Goal: Transaction & Acquisition: Book appointment/travel/reservation

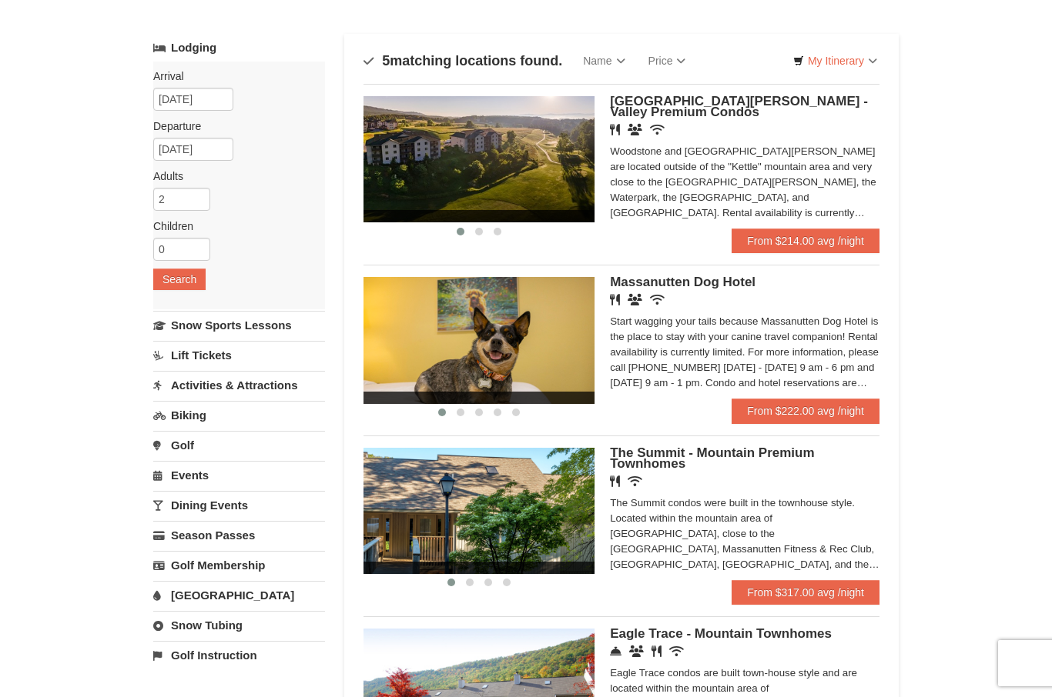
scroll to position [67, 0]
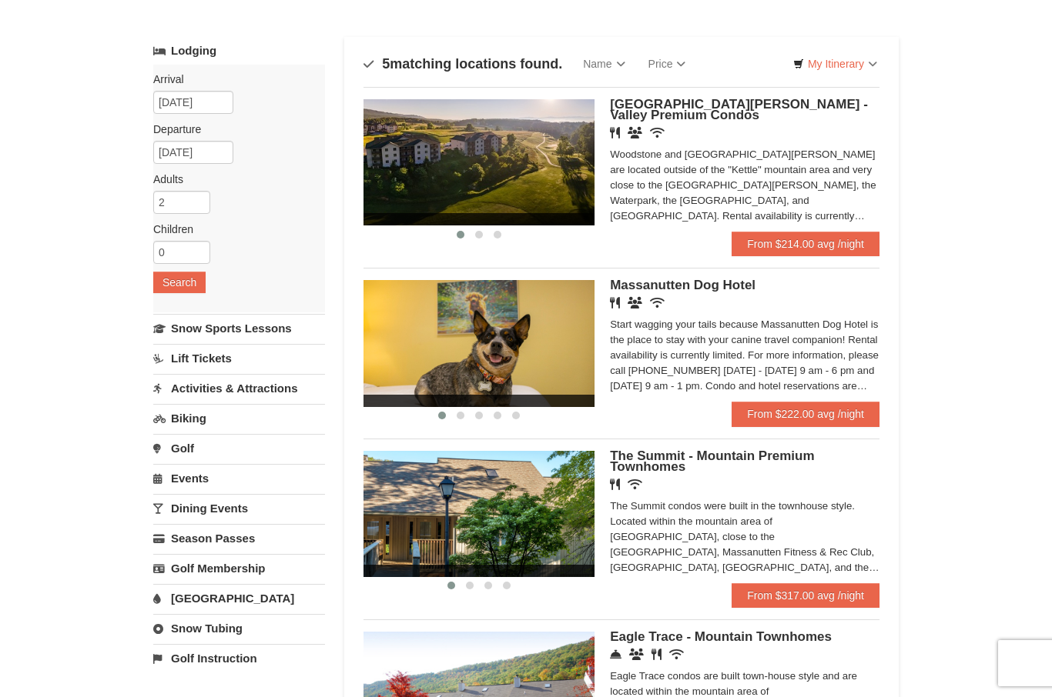
click at [232, 357] on link "Lift Tickets" at bounding box center [239, 358] width 172 height 28
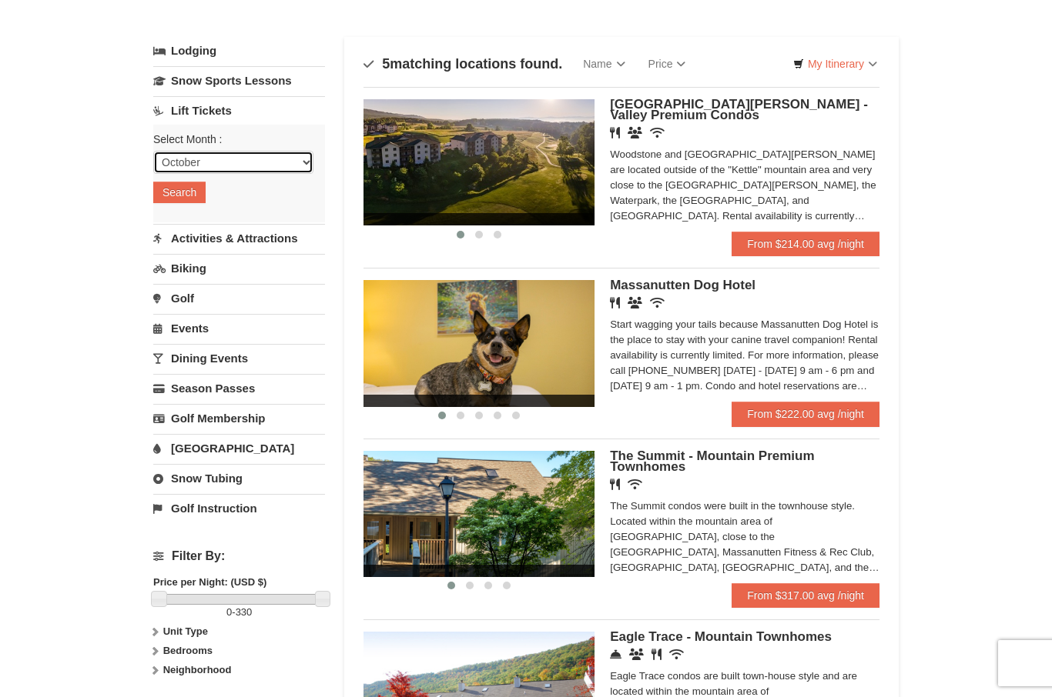
click at [308, 159] on select "October November December January February March April May June July August Sep…" at bounding box center [233, 162] width 160 height 23
select select "2"
click at [194, 192] on button "Search" at bounding box center [179, 193] width 52 height 22
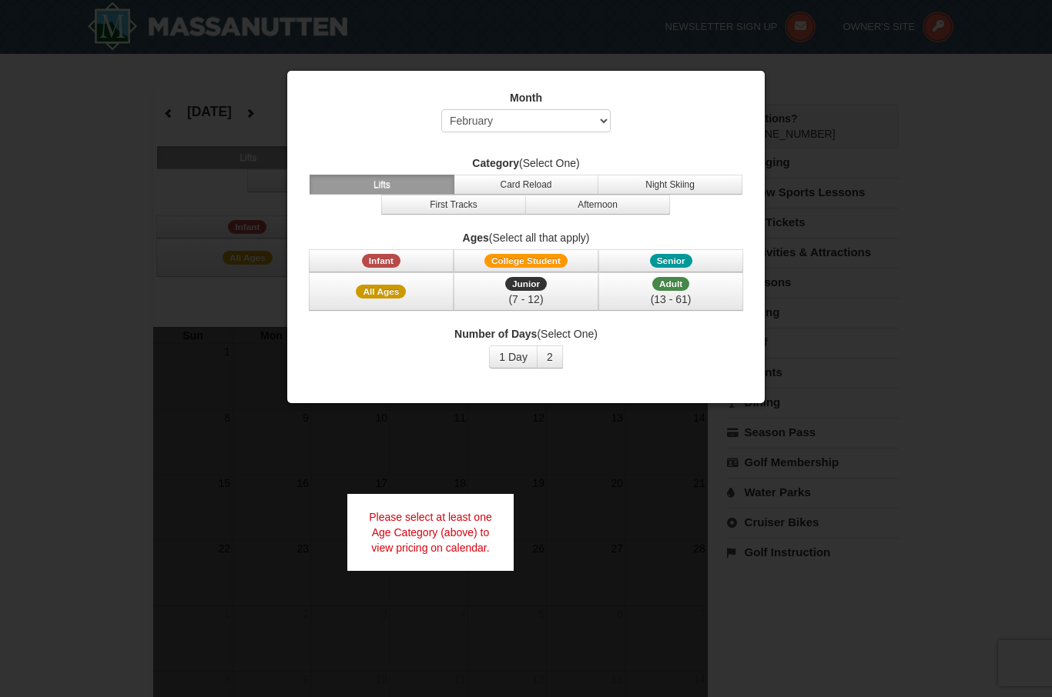
select select "2"
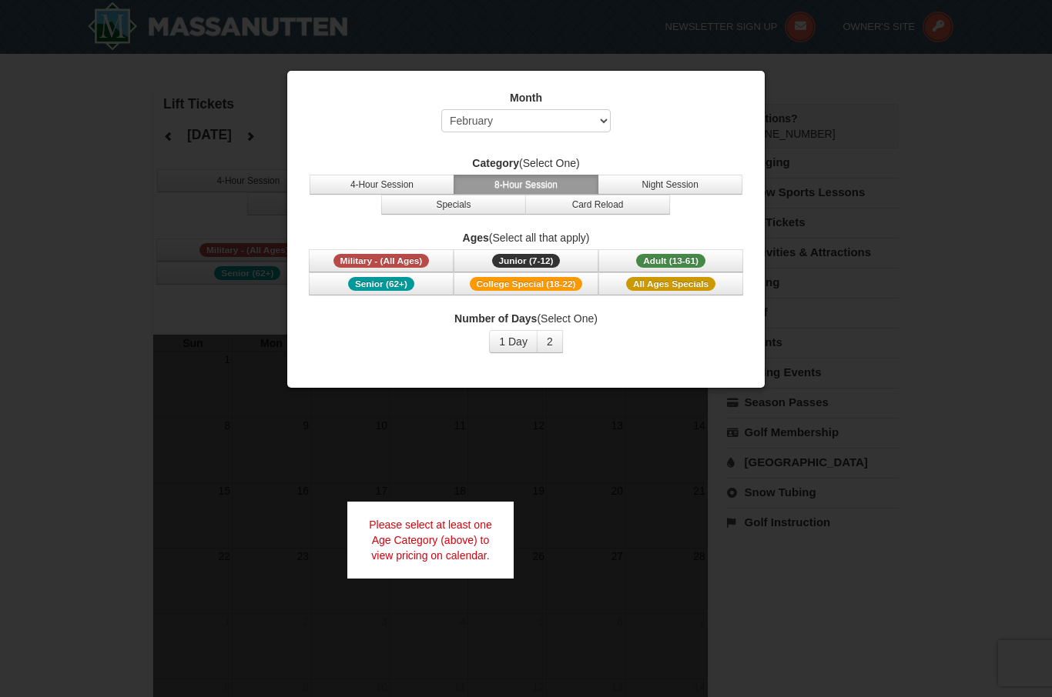
click at [396, 289] on span "Senior (62+)" at bounding box center [381, 284] width 66 height 14
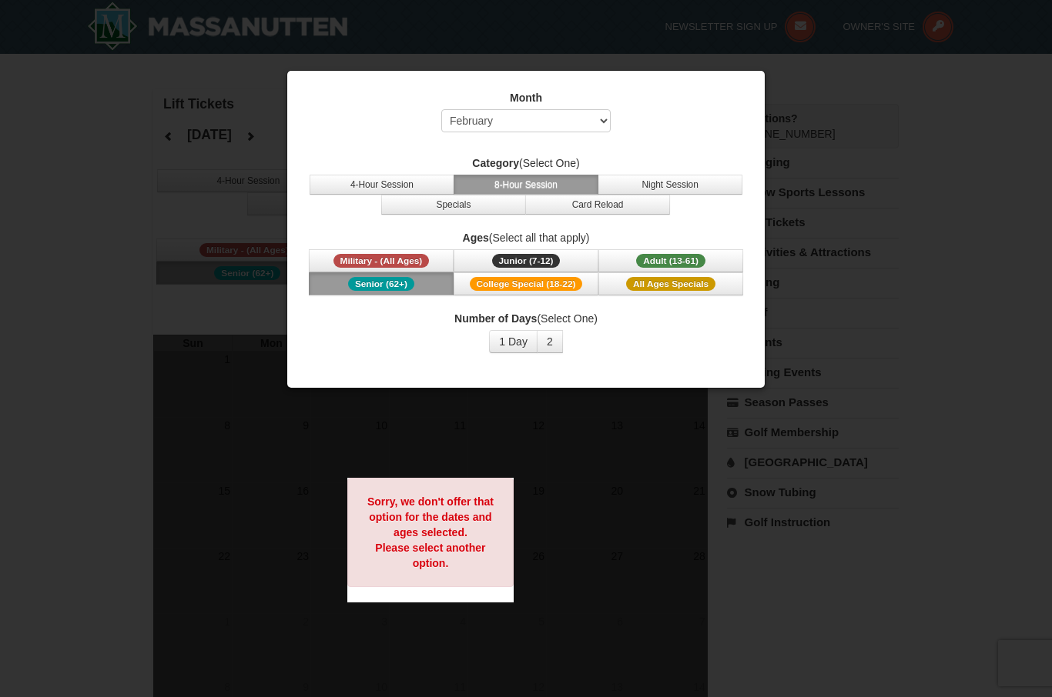
click at [555, 281] on span "College Special (18-22)" at bounding box center [526, 284] width 113 height 14
click at [706, 134] on div "Month Select October November December January February March April May June Ju…" at bounding box center [525, 115] width 439 height 50
click at [846, 104] on div at bounding box center [526, 348] width 1052 height 697
click at [695, 289] on span "All Ages Specials" at bounding box center [670, 284] width 89 height 14
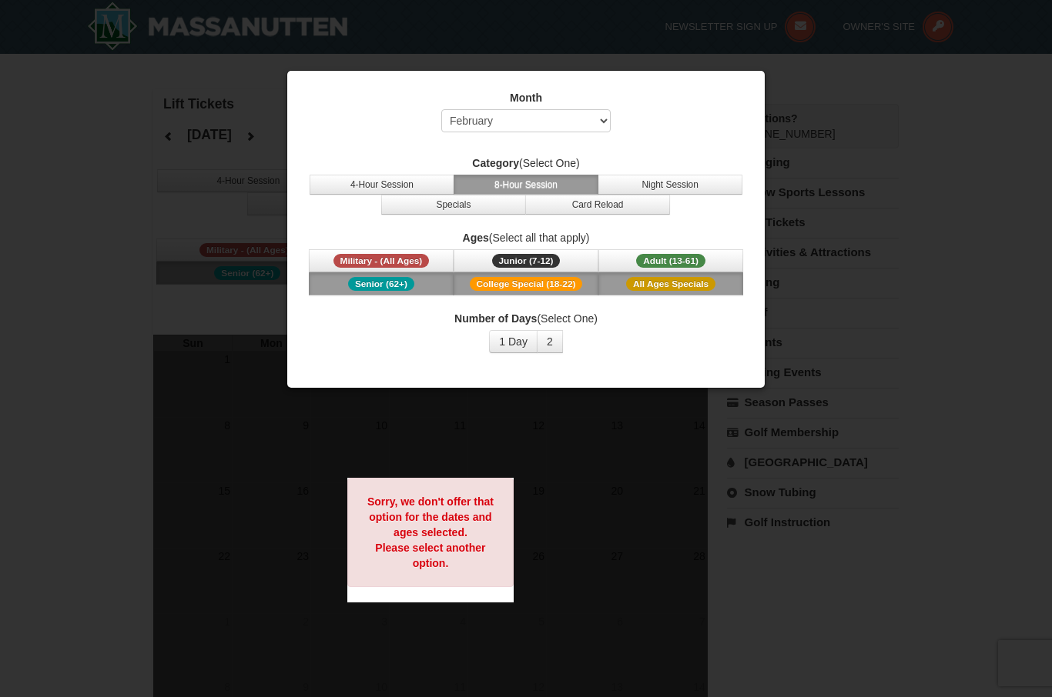
click at [657, 256] on span "Adult (13-61)" at bounding box center [670, 261] width 69 height 14
click at [528, 256] on span "Junior (7-12)" at bounding box center [526, 261] width 69 height 14
click at [399, 259] on span "Military - (All Ages)" at bounding box center [381, 261] width 96 height 14
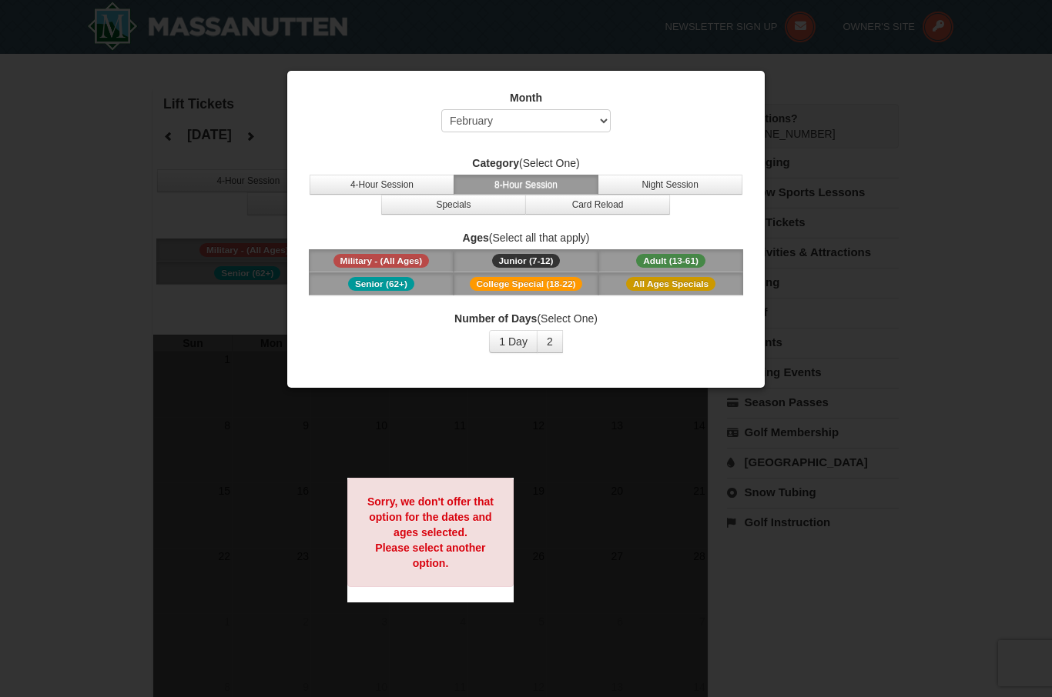
click at [793, 95] on div at bounding box center [526, 348] width 1052 height 697
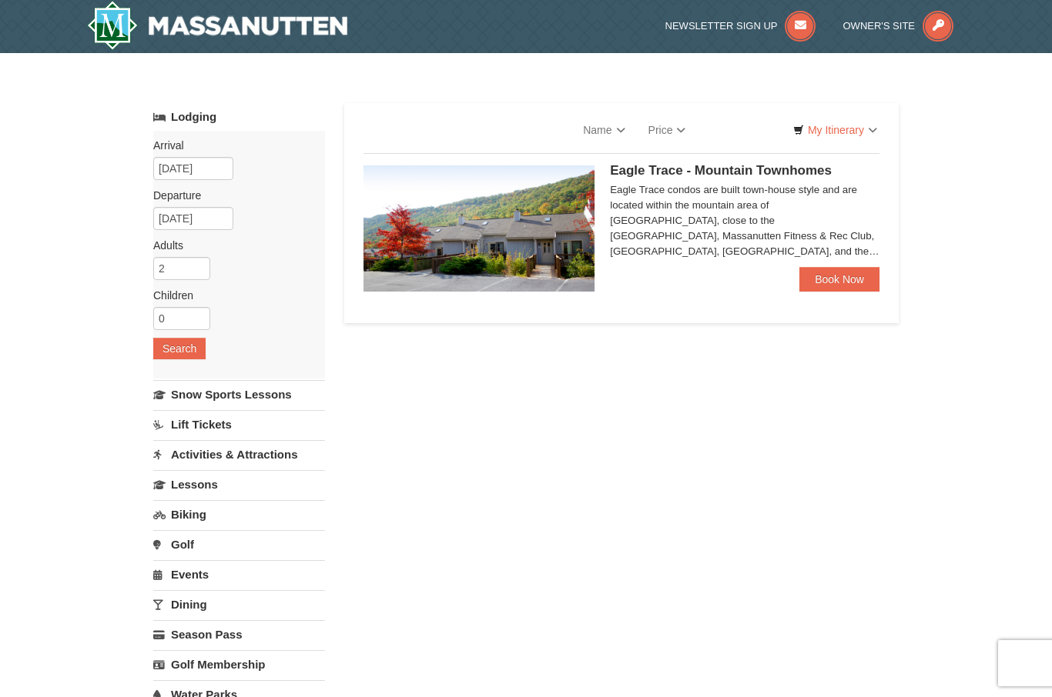
select select "10"
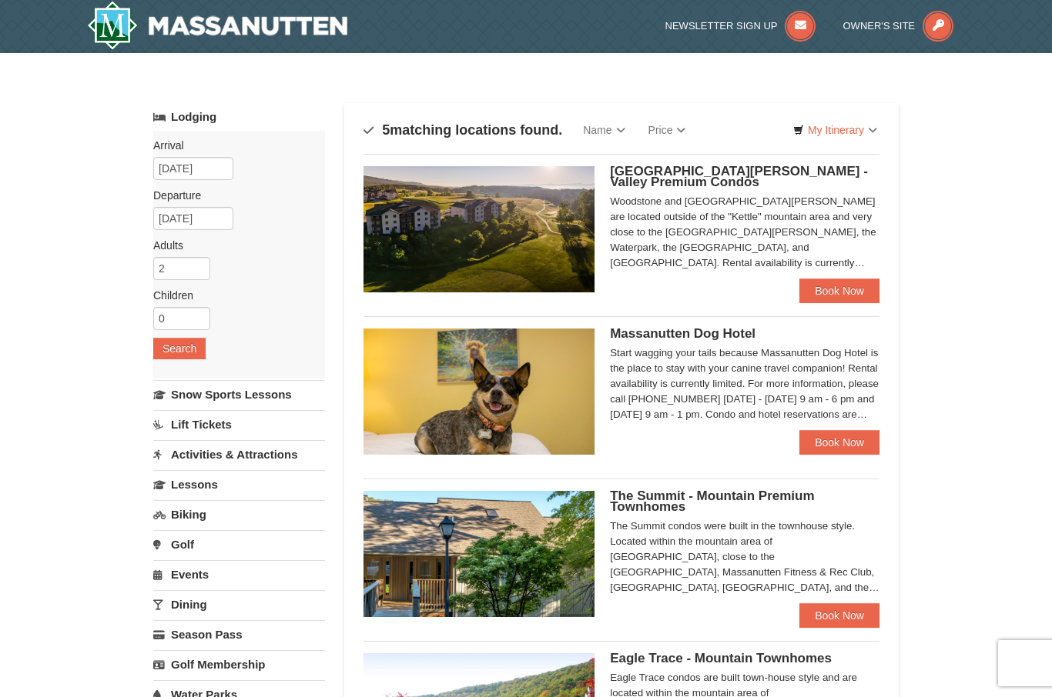
select select "10"
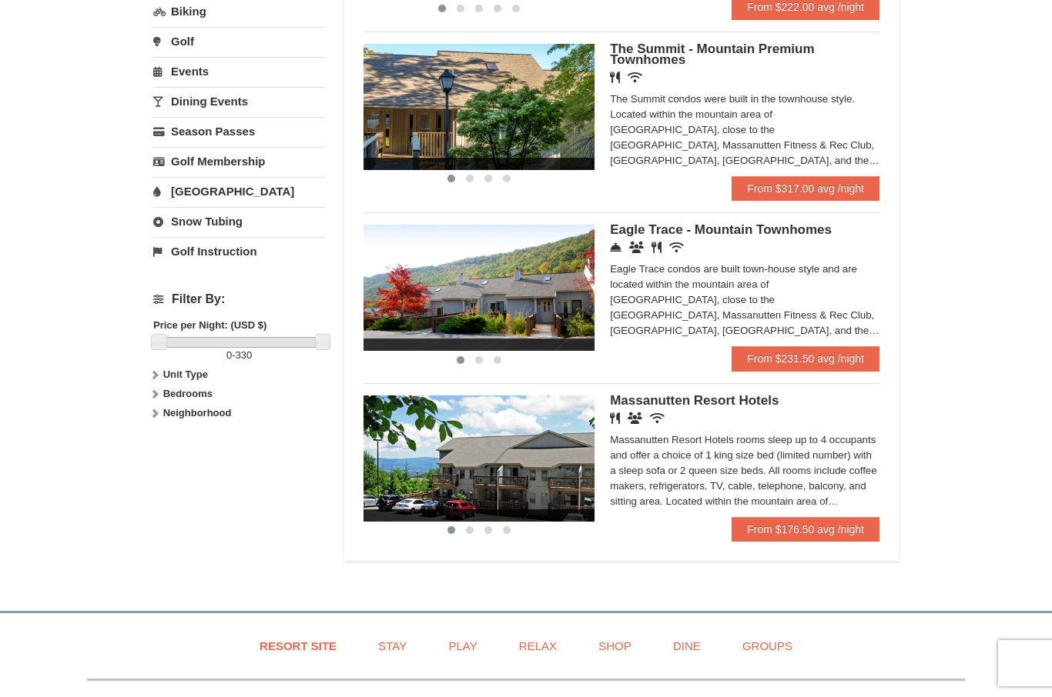
scroll to position [503, 0]
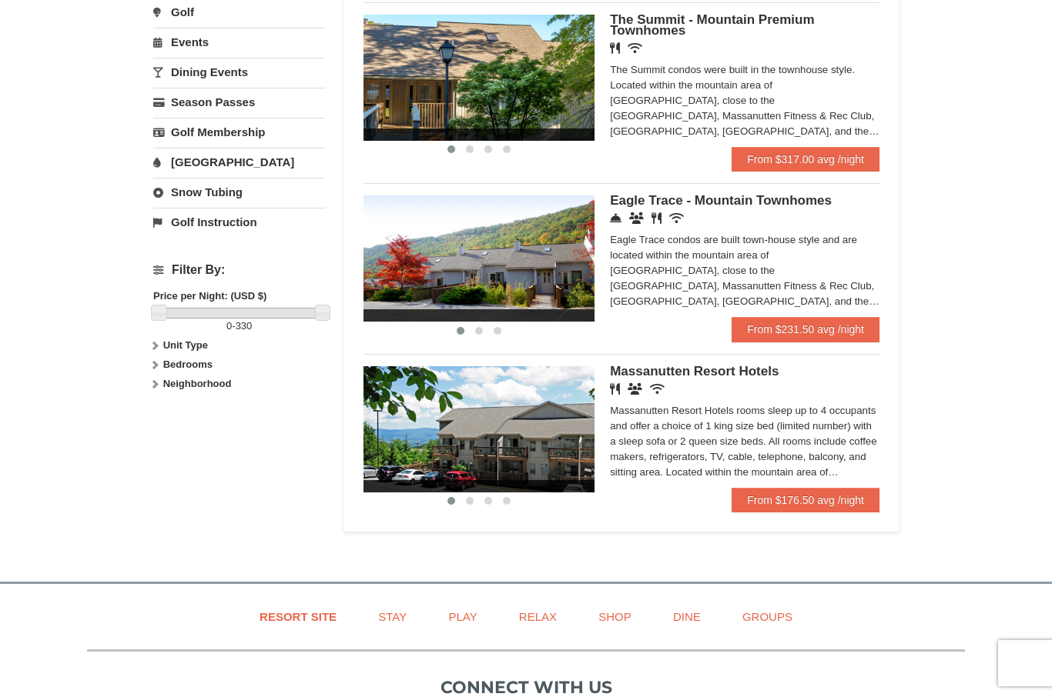
click at [799, 511] on link "From $176.50 avg /night" at bounding box center [805, 500] width 148 height 25
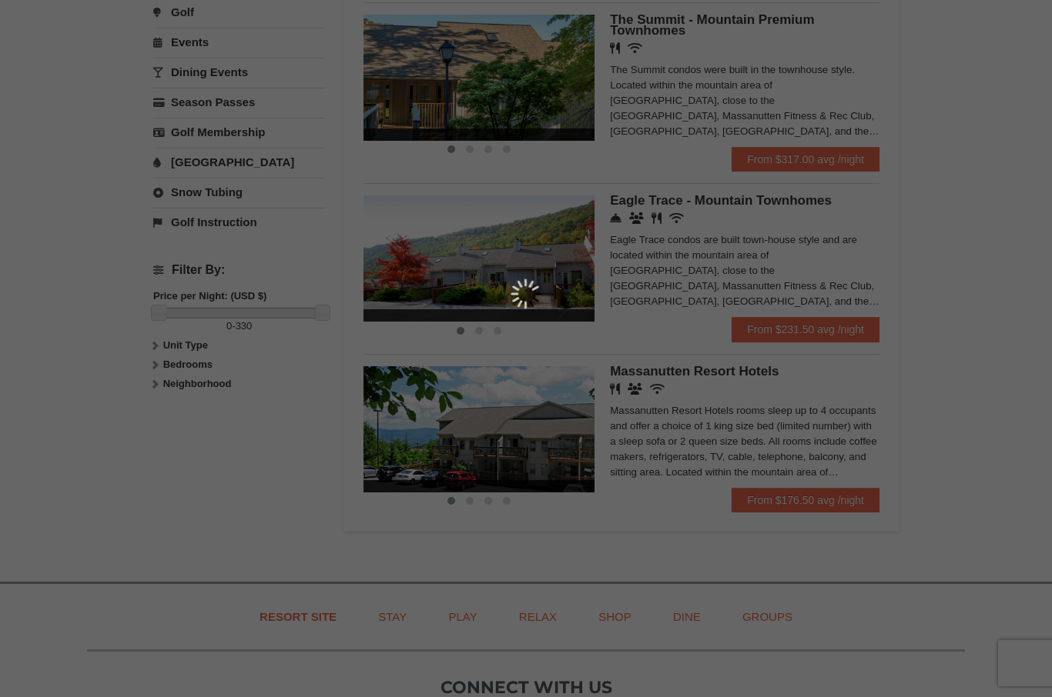
scroll to position [557, 0]
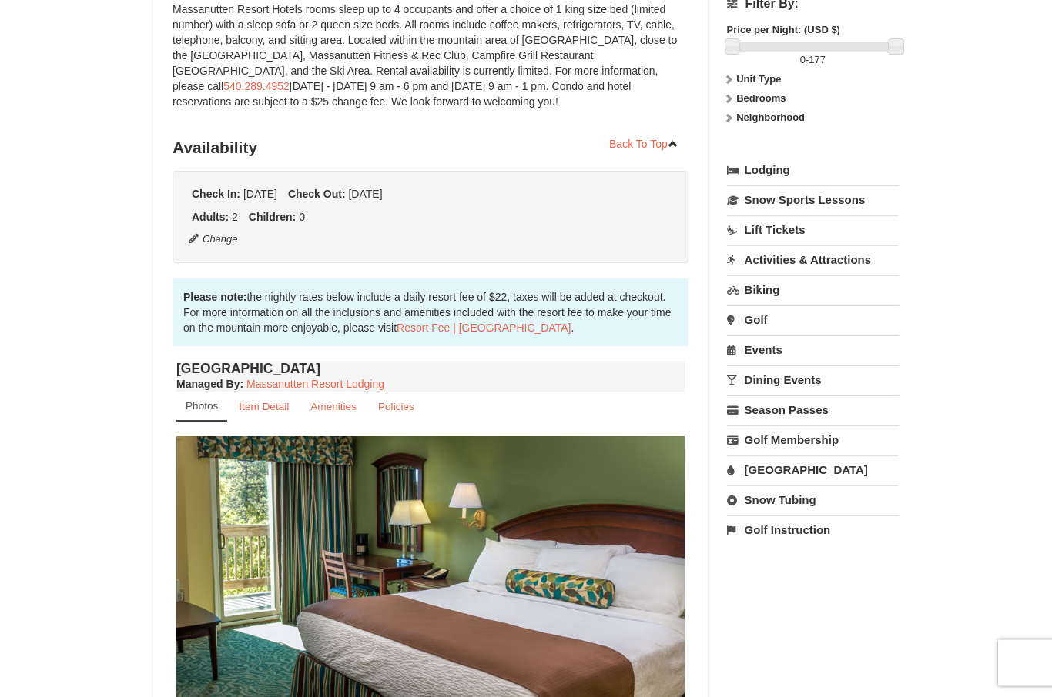
scroll to position [218, 0]
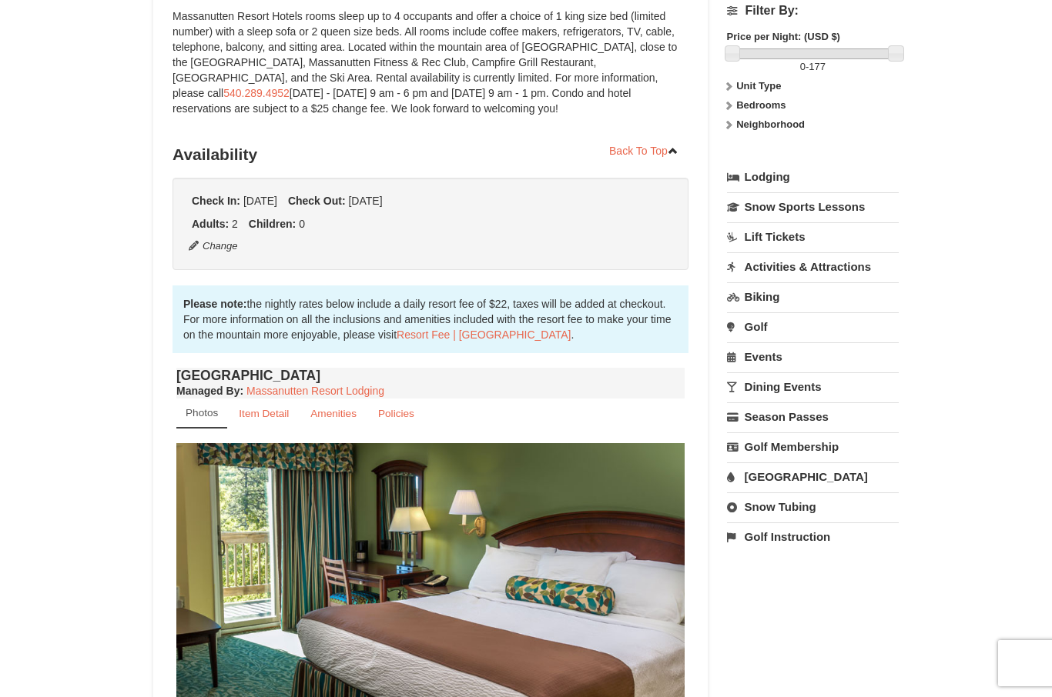
click at [816, 508] on link "Snow Tubing" at bounding box center [813, 507] width 172 height 28
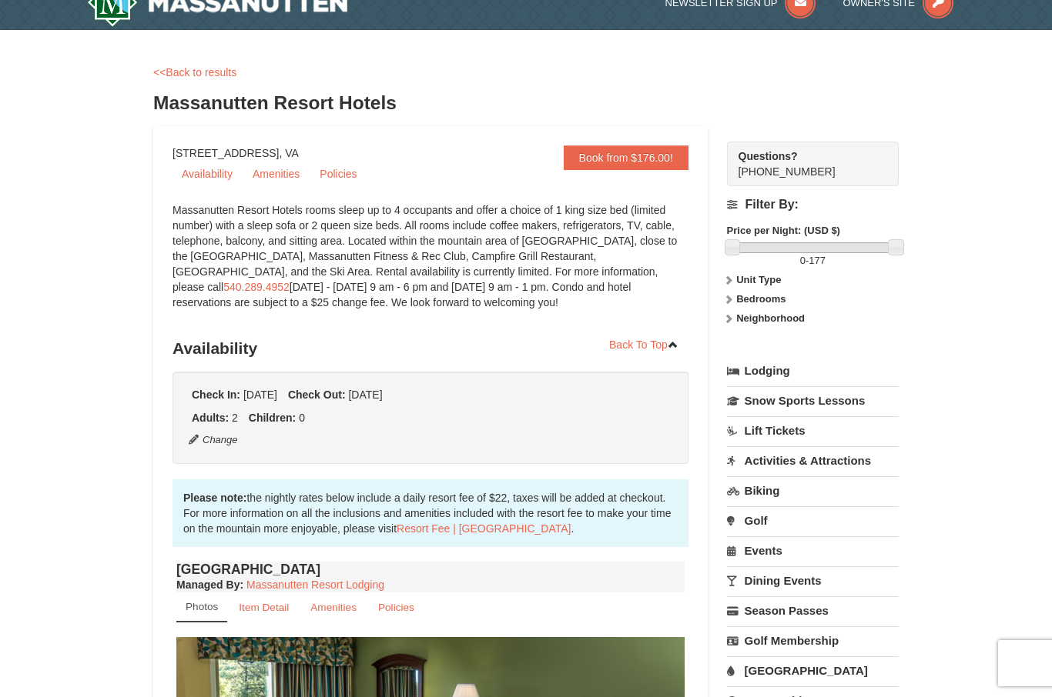
scroll to position [0, 0]
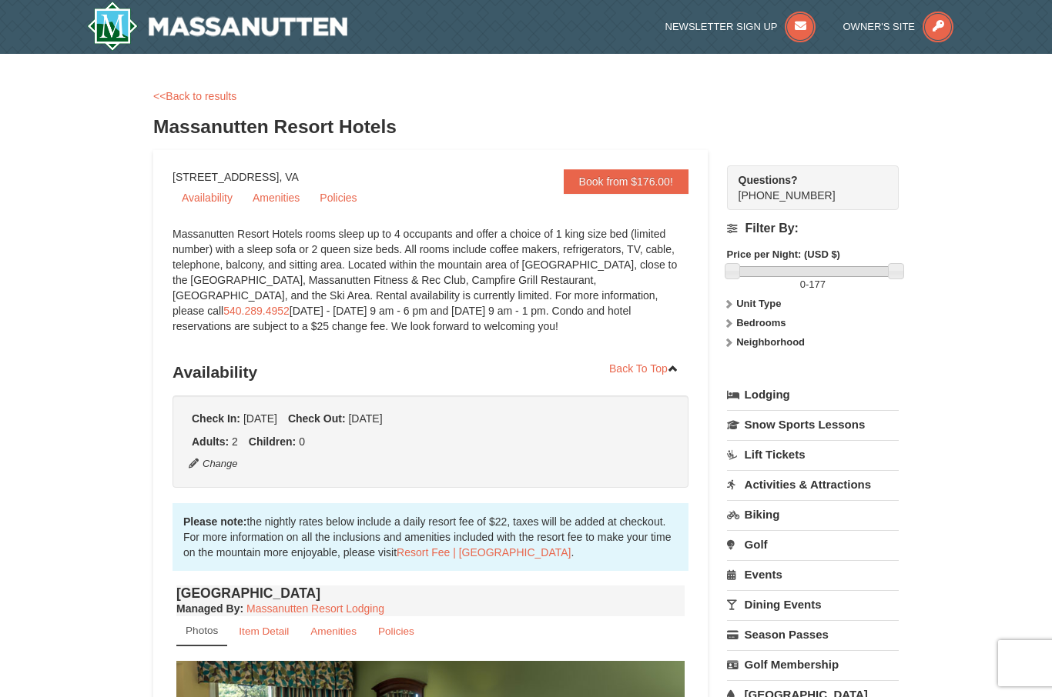
click at [764, 308] on strong "Unit Type" at bounding box center [758, 304] width 45 height 12
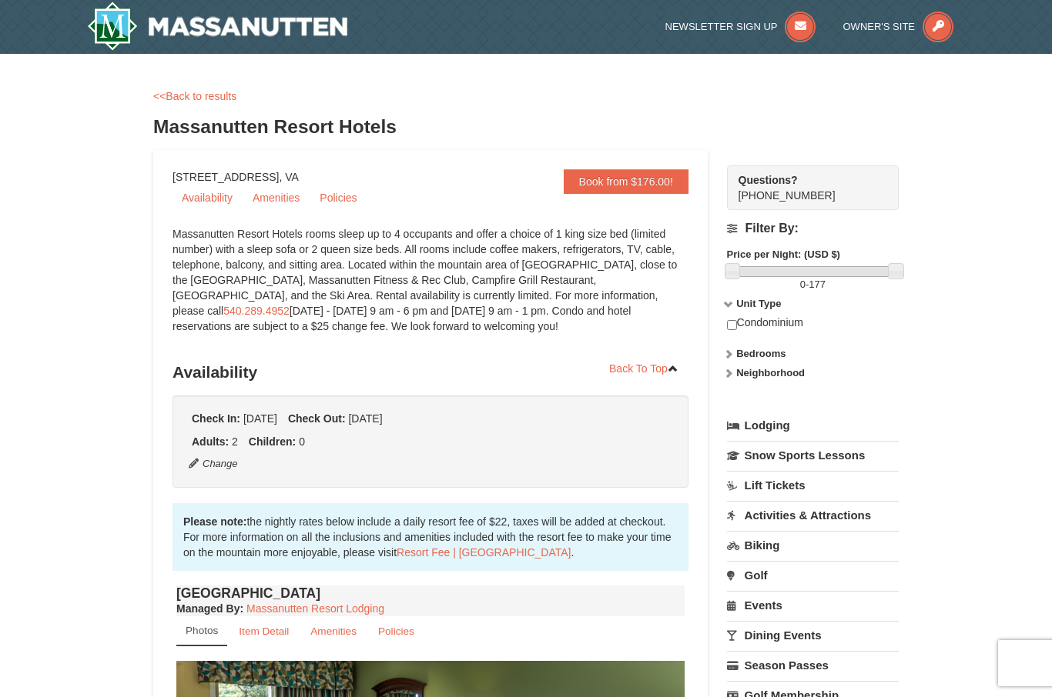
click at [771, 357] on strong "Bedrooms" at bounding box center [760, 354] width 49 height 12
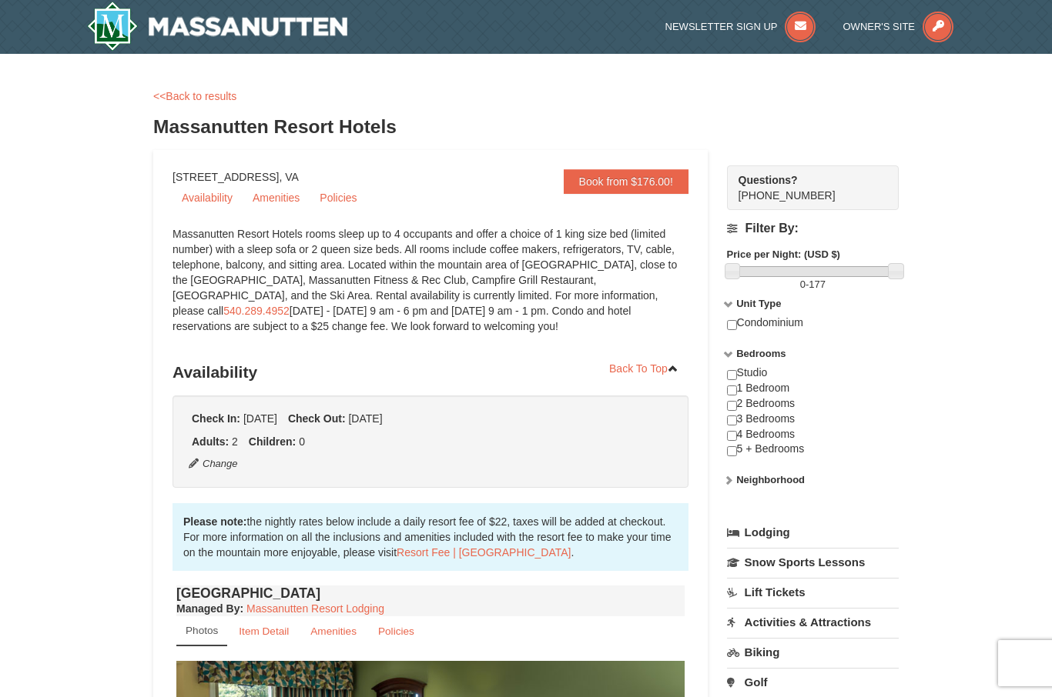
click at [735, 392] on input "checkbox" at bounding box center [732, 391] width 10 height 10
checkbox input "true"
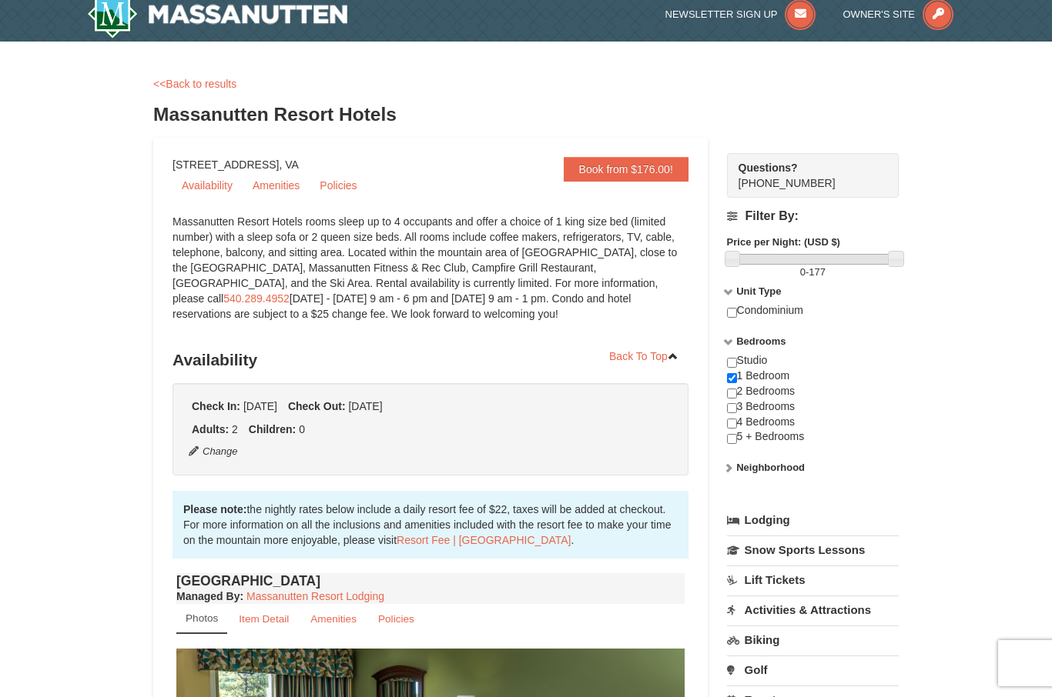
scroll to position [45, 0]
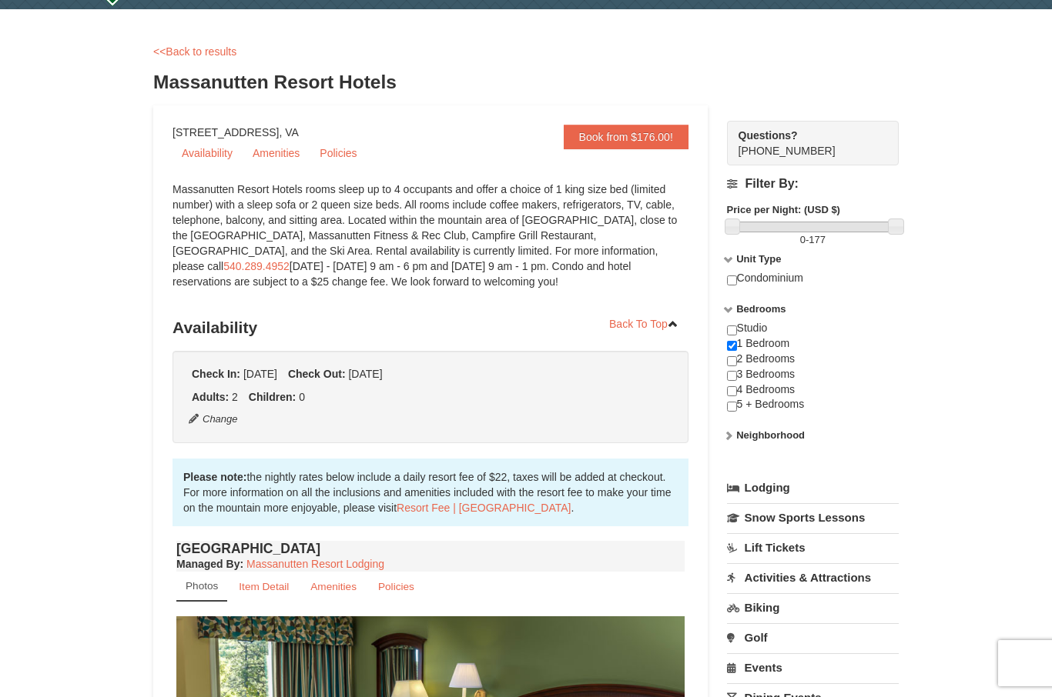
click at [730, 438] on icon at bounding box center [728, 435] width 11 height 11
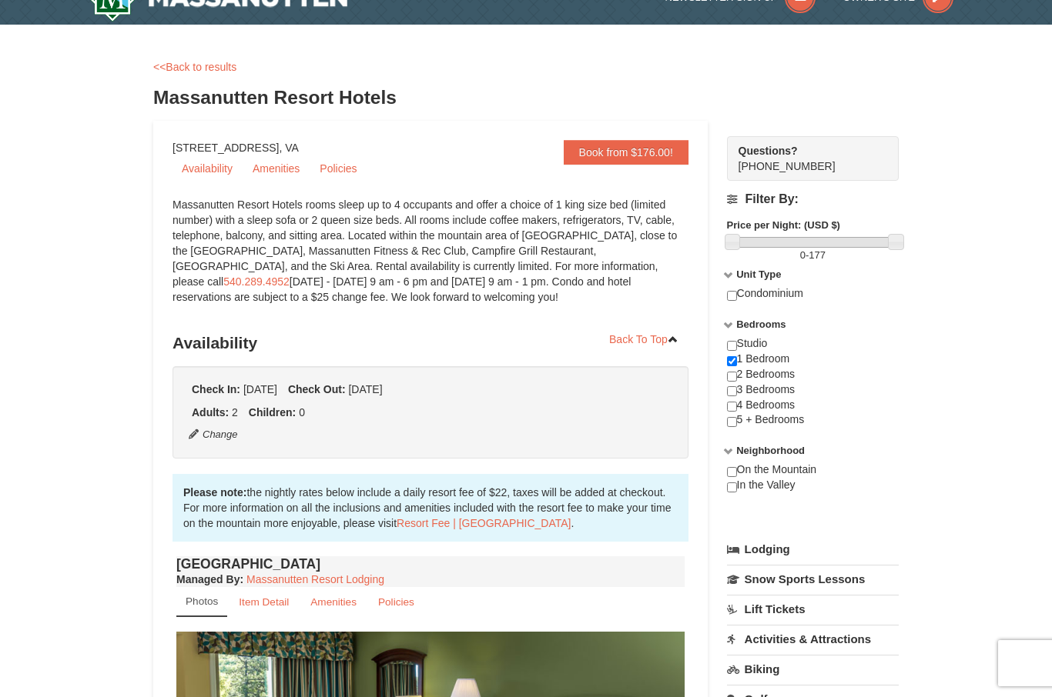
scroll to position [28, 0]
click at [212, 177] on link "Availability" at bounding box center [206, 169] width 69 height 23
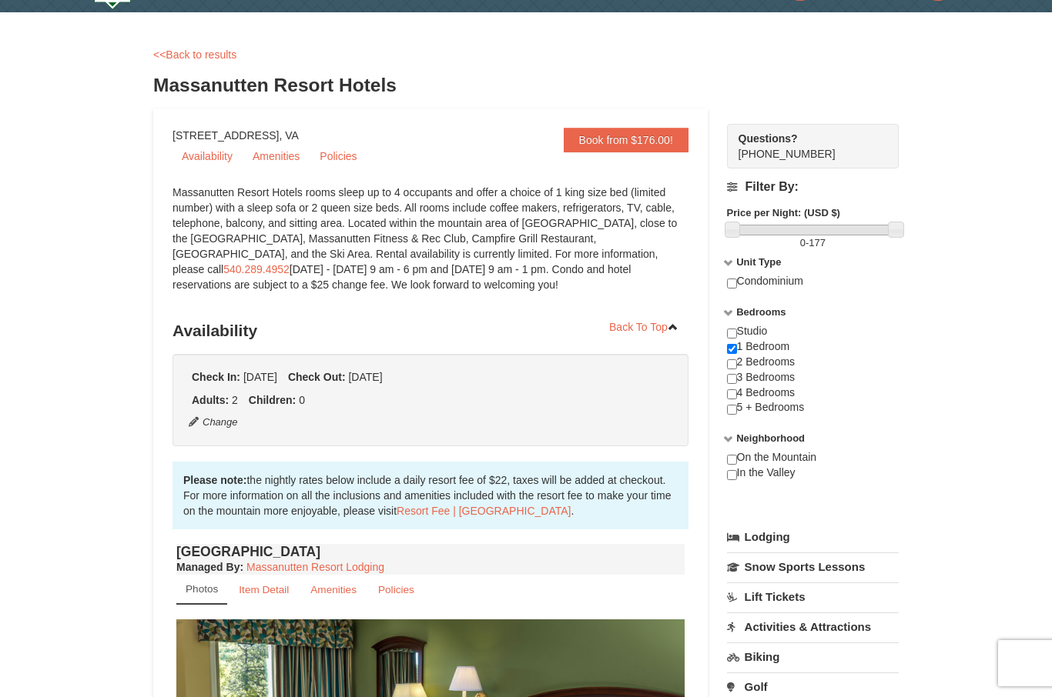
scroll to position [0, 0]
